Goal: Information Seeking & Learning: Check status

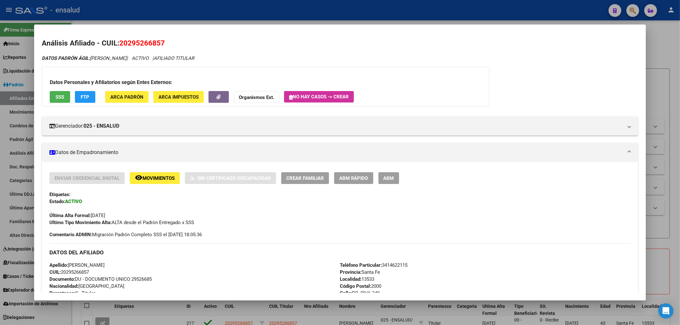
scroll to position [471, 0]
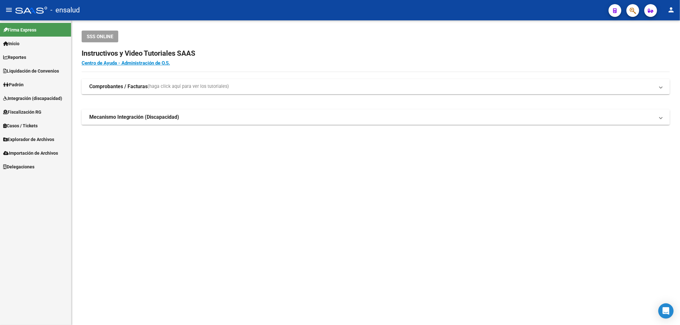
click at [21, 87] on span "Padrón" at bounding box center [13, 84] width 20 height 7
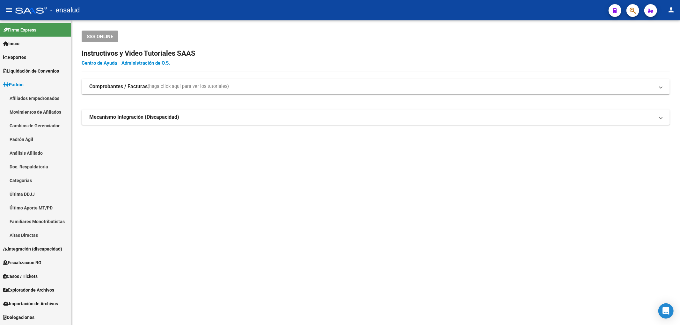
click at [29, 100] on link "Afiliados Empadronados" at bounding box center [35, 98] width 71 height 14
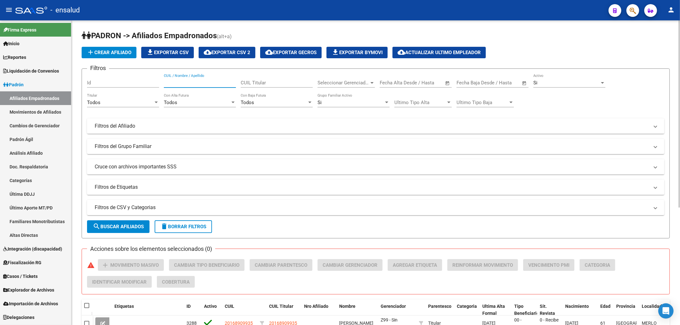
click at [196, 85] on input "CUIL / Nombre / Apellido" at bounding box center [200, 83] width 72 height 6
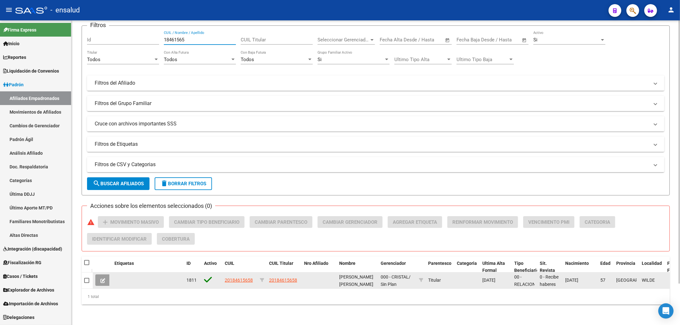
type input "18461565"
click at [243, 278] on app-link-go-to "20184615658" at bounding box center [239, 280] width 28 height 7
click at [246, 278] on span "20184615658" at bounding box center [239, 280] width 28 height 5
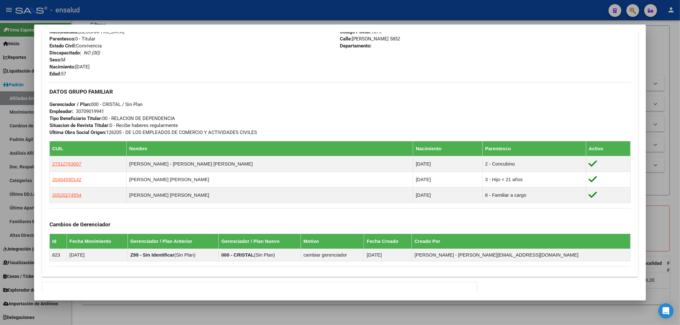
scroll to position [283, 0]
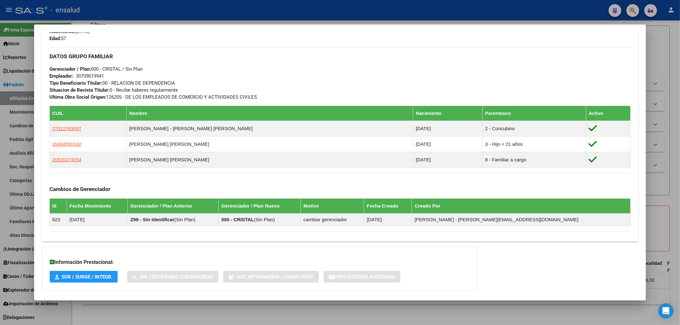
click at [548, 324] on div at bounding box center [340, 162] width 680 height 325
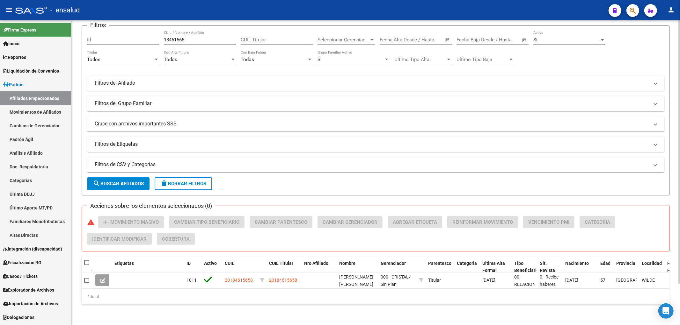
scroll to position [0, 95]
